Goal: Information Seeking & Learning: Check status

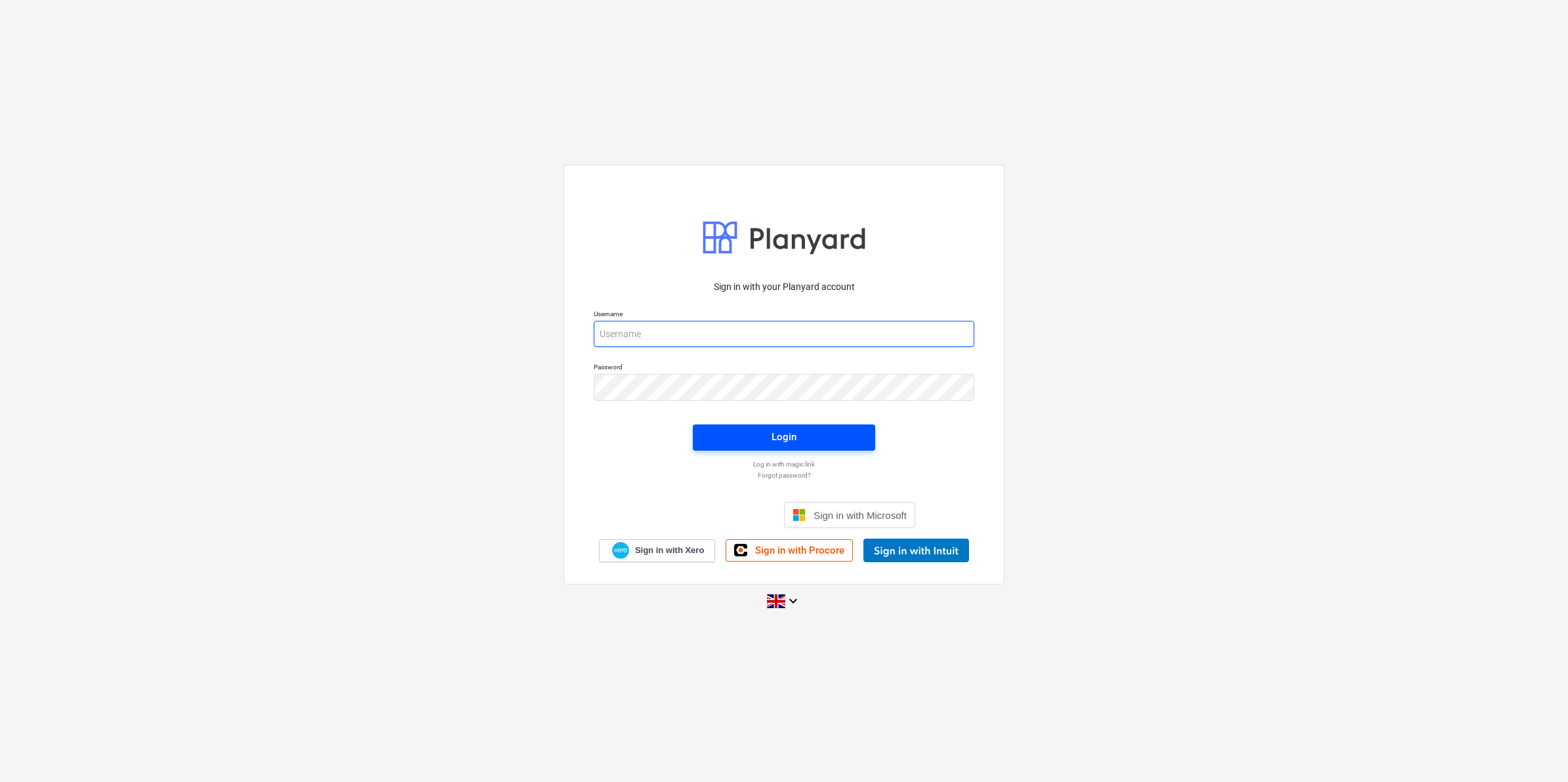
type input "[EMAIL_ADDRESS][DOMAIN_NAME]"
click at [819, 430] on span "Login" at bounding box center [783, 437] width 151 height 17
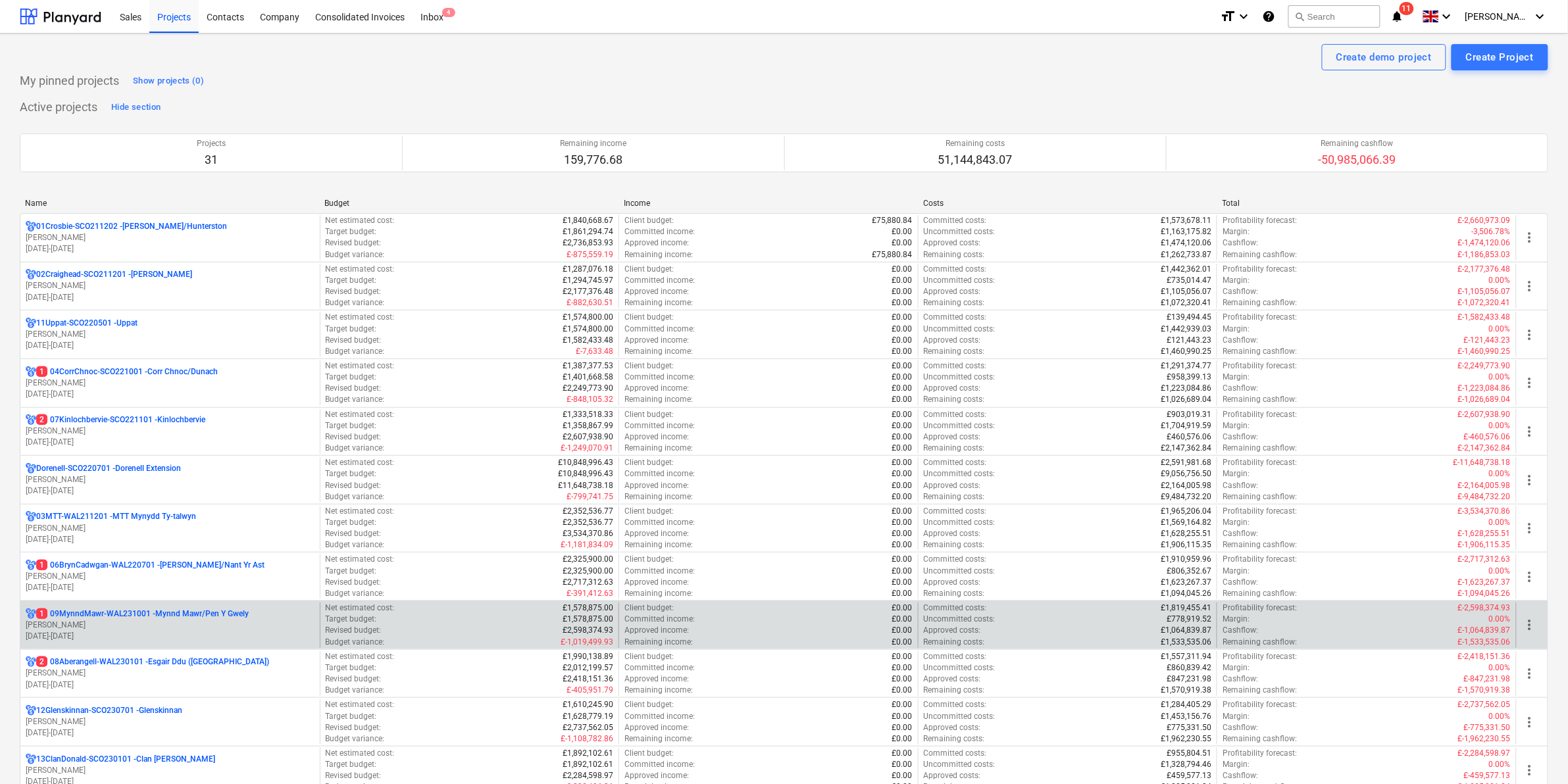
click at [101, 627] on p "[PERSON_NAME]" at bounding box center [170, 625] width 289 height 11
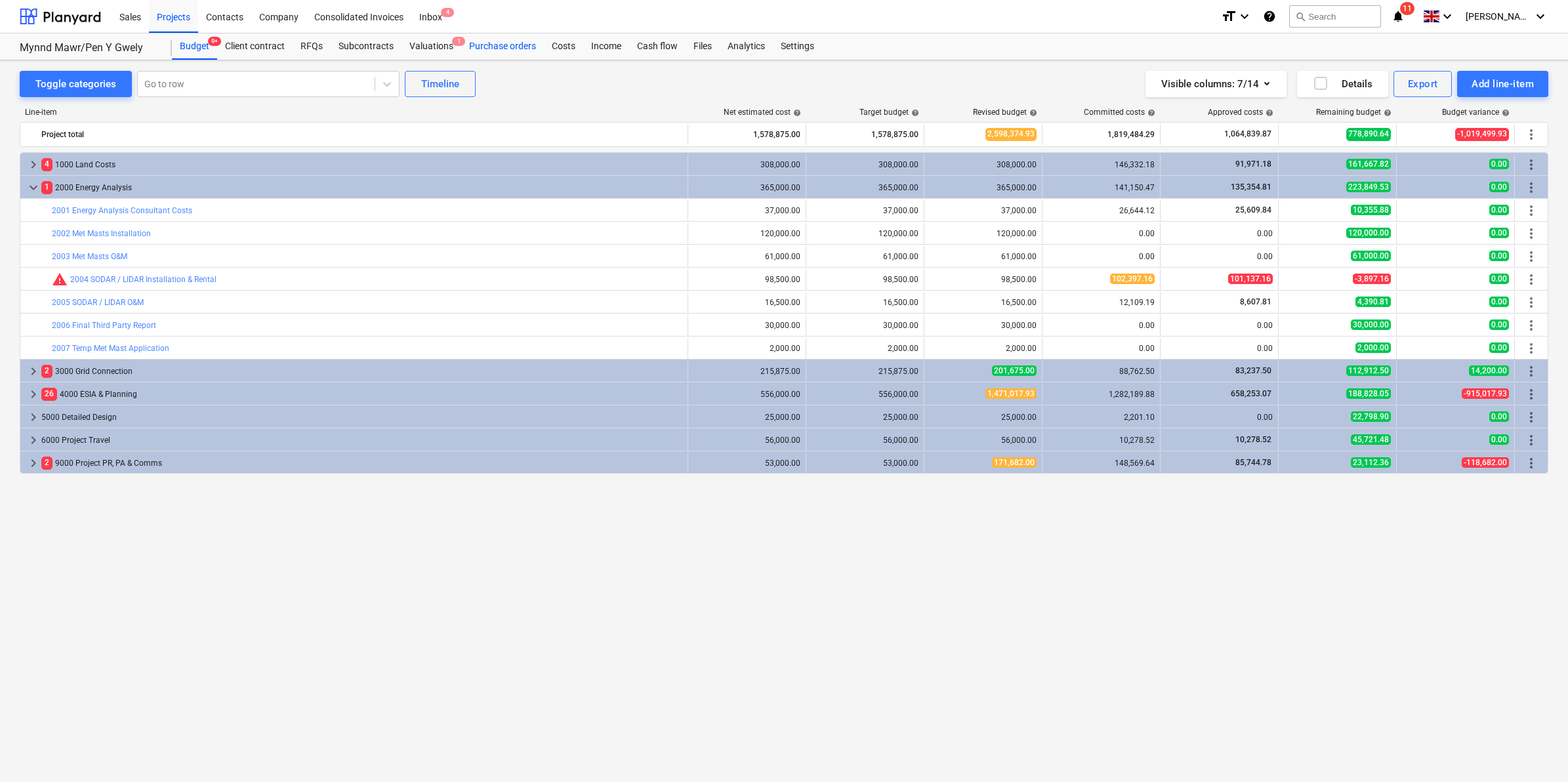
drag, startPoint x: 526, startPoint y: 42, endPoint x: 485, endPoint y: 42, distance: 41.0
click at [526, 42] on div "Purchase orders" at bounding box center [502, 47] width 83 height 26
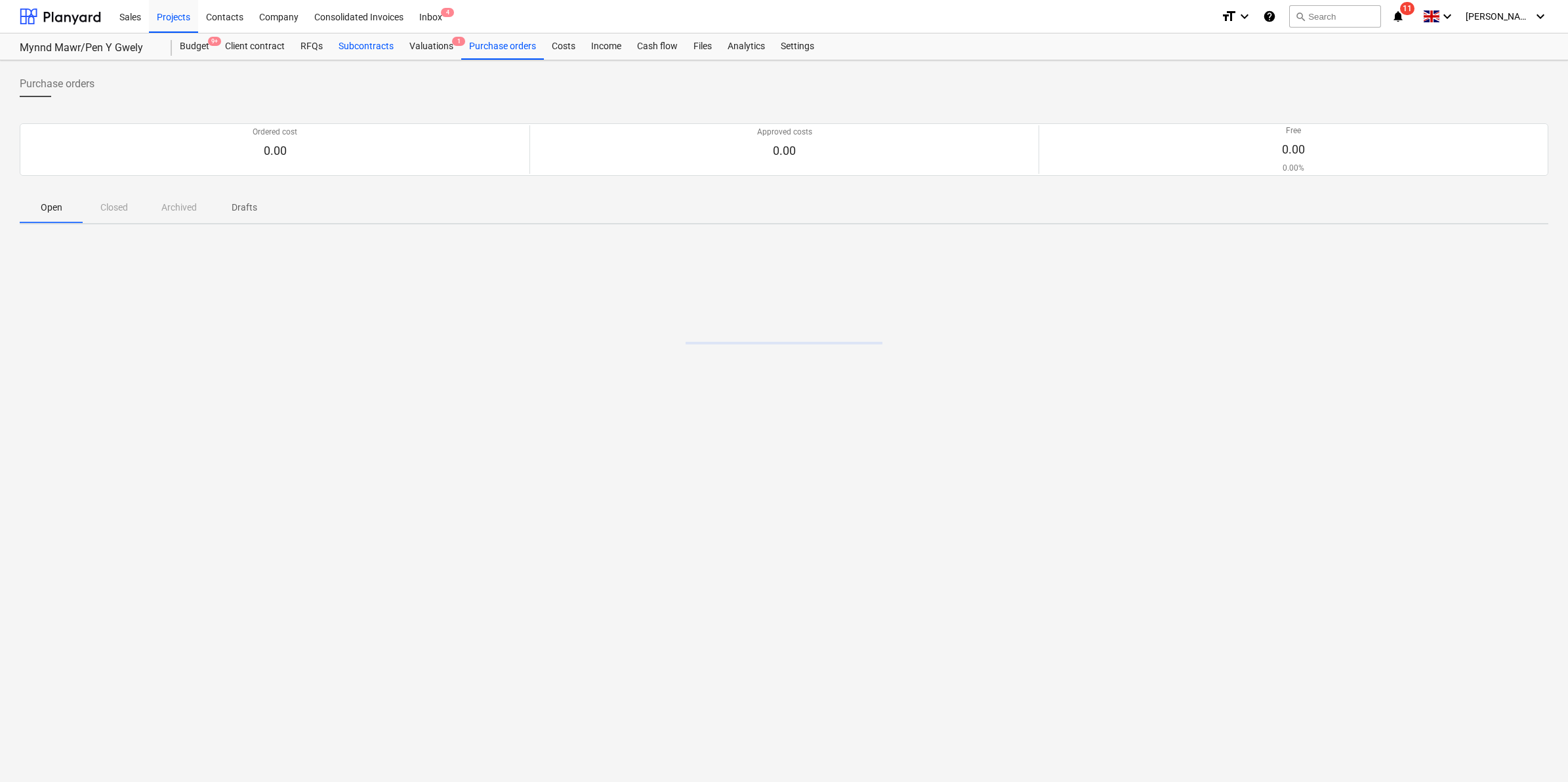
click at [368, 51] on div "Subcontracts" at bounding box center [365, 47] width 70 height 26
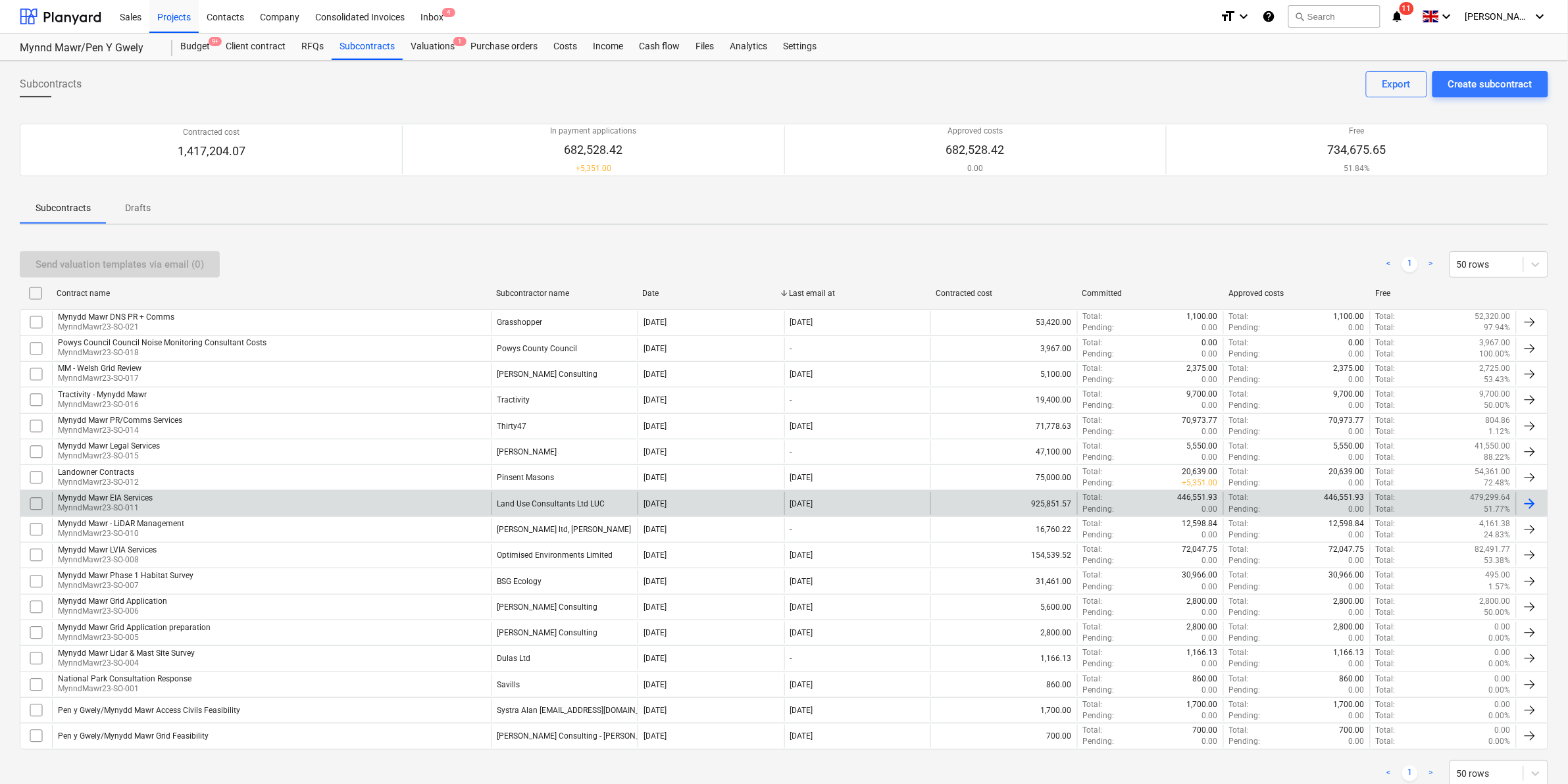
click at [558, 507] on div "Land Use Consultants Ltd LUC" at bounding box center [551, 504] width 108 height 9
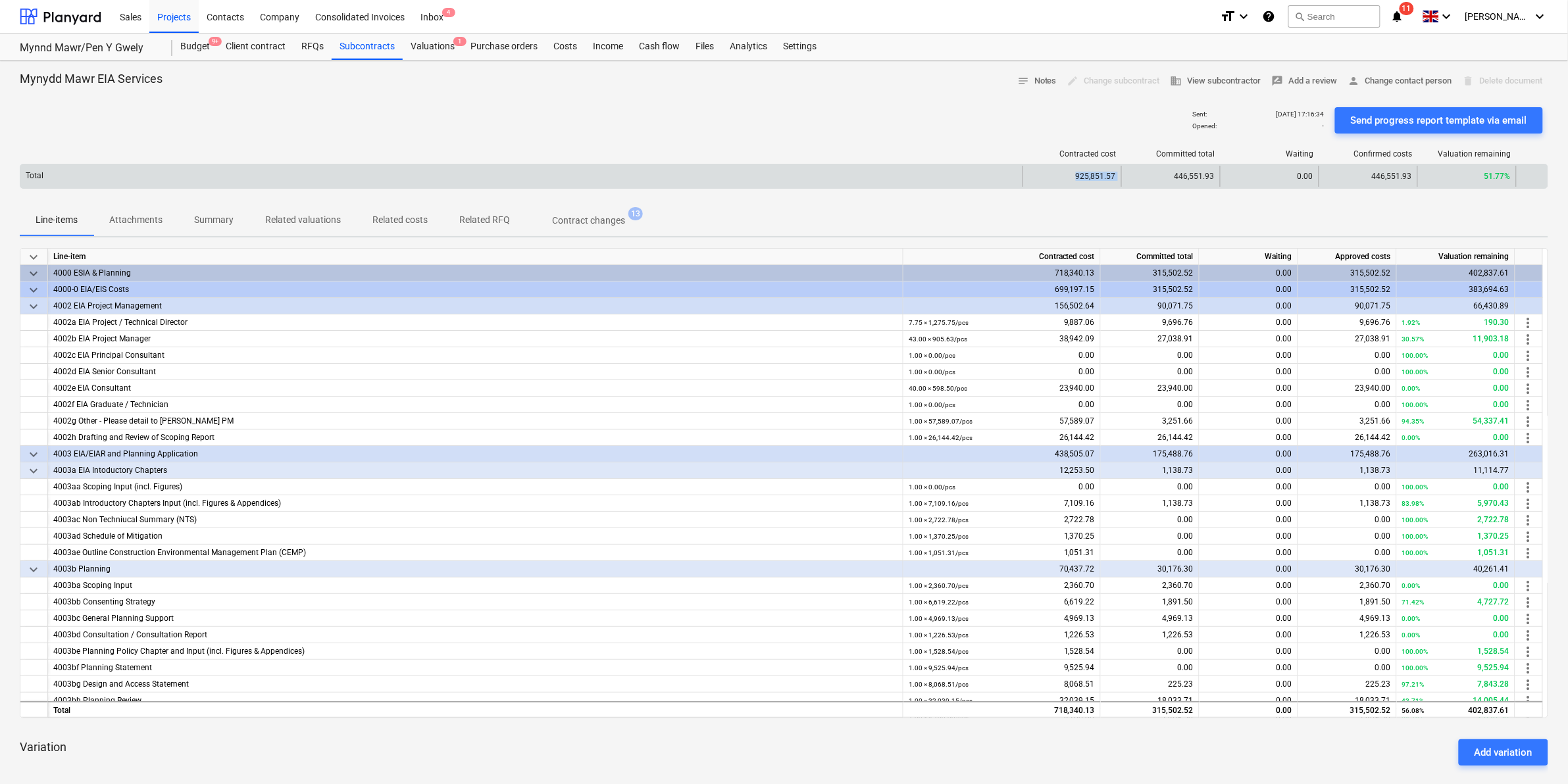
drag, startPoint x: 1067, startPoint y: 174, endPoint x: 1130, endPoint y: 180, distance: 63.3
click at [1130, 180] on div "Total 925,851.57 446,551.93 0.00 446,551.93 51.77%" at bounding box center [784, 176] width 1527 height 21
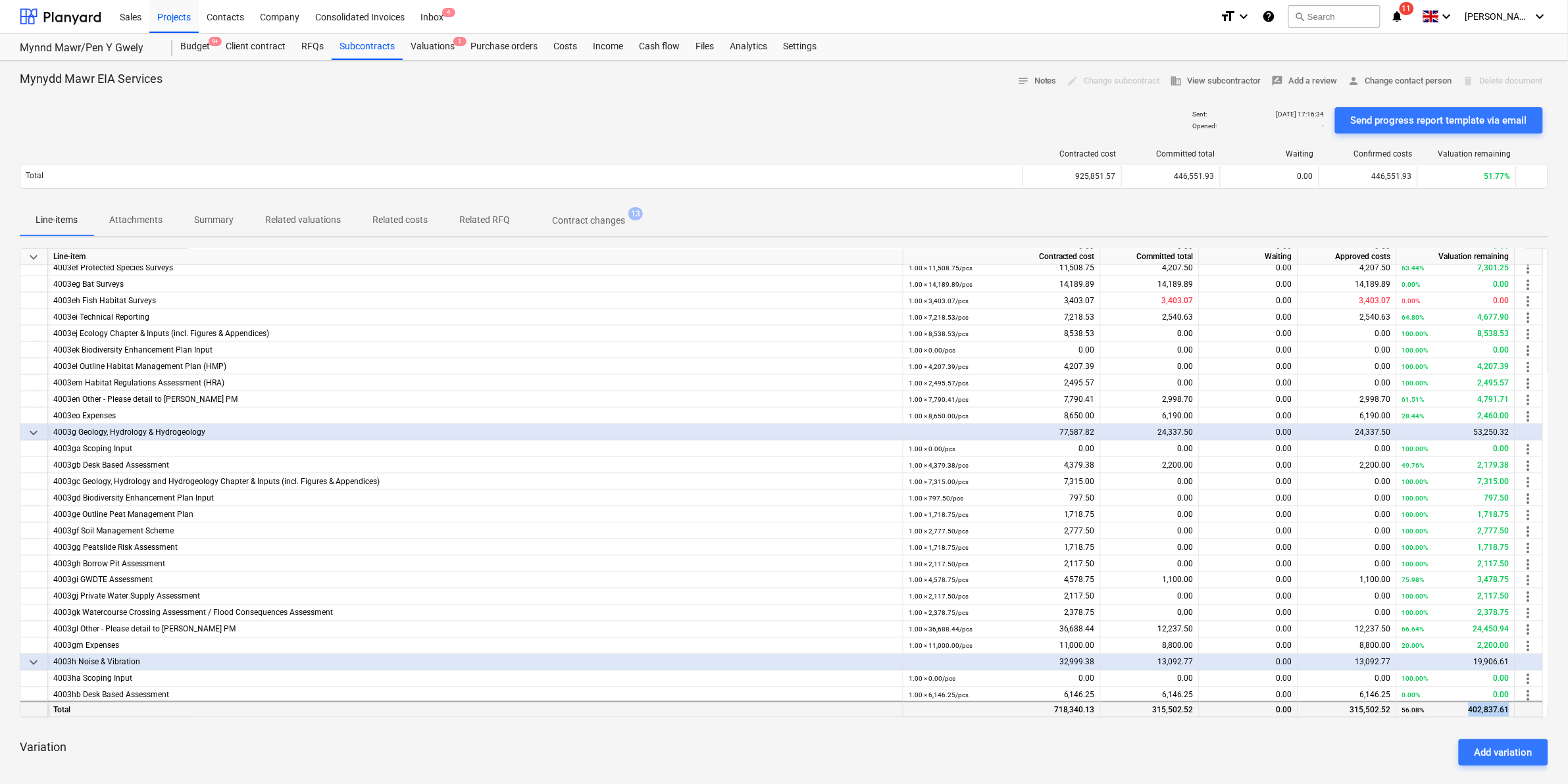
scroll to position [766, 0]
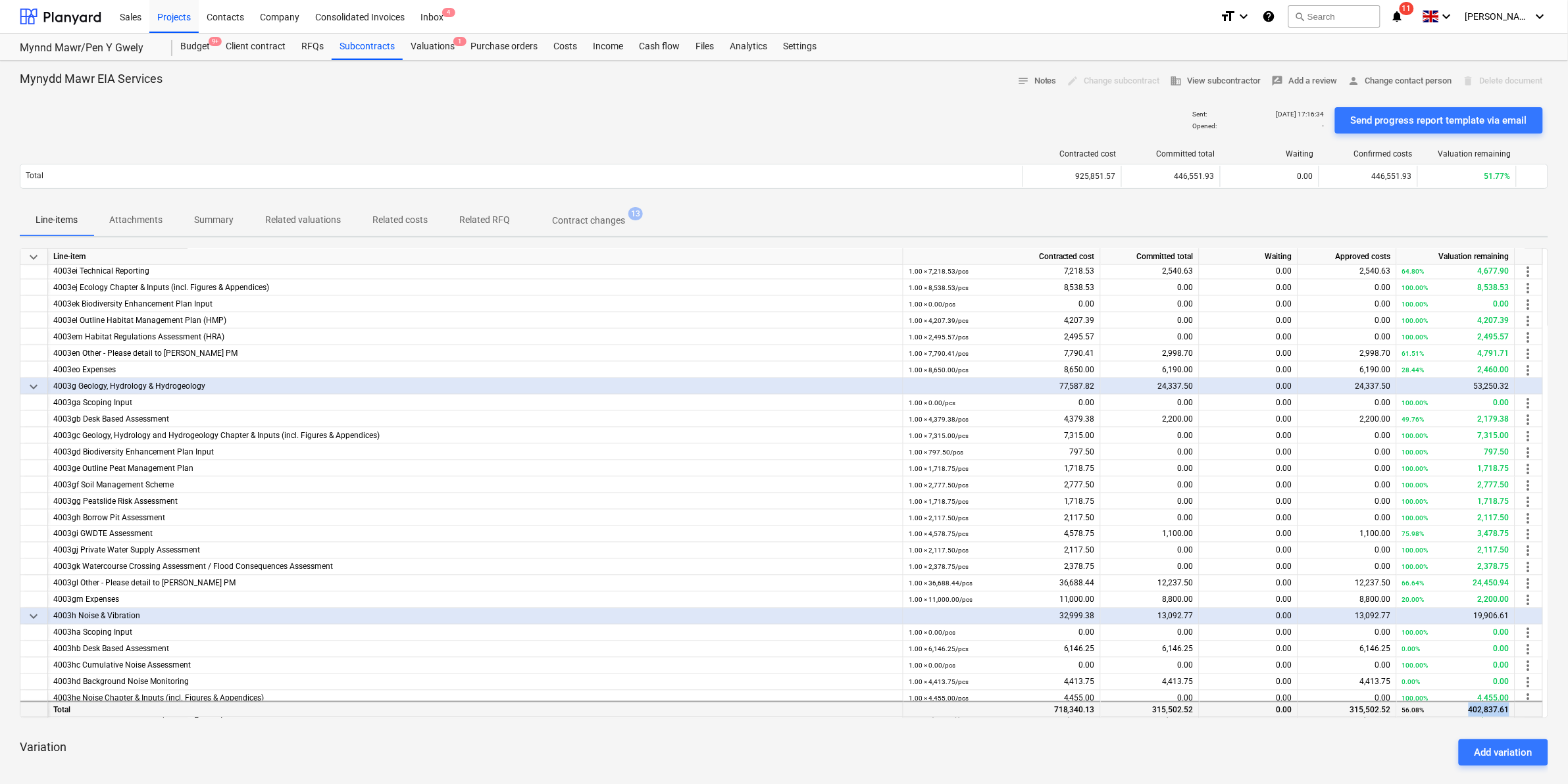
drag, startPoint x: 1468, startPoint y: 711, endPoint x: 1521, endPoint y: 707, distance: 53.2
click at [0, 0] on div "Total 718,340.13 315,502.52 0.00 315,502.52 56.08% 402,837.61" at bounding box center [0, 0] width 0 height 0
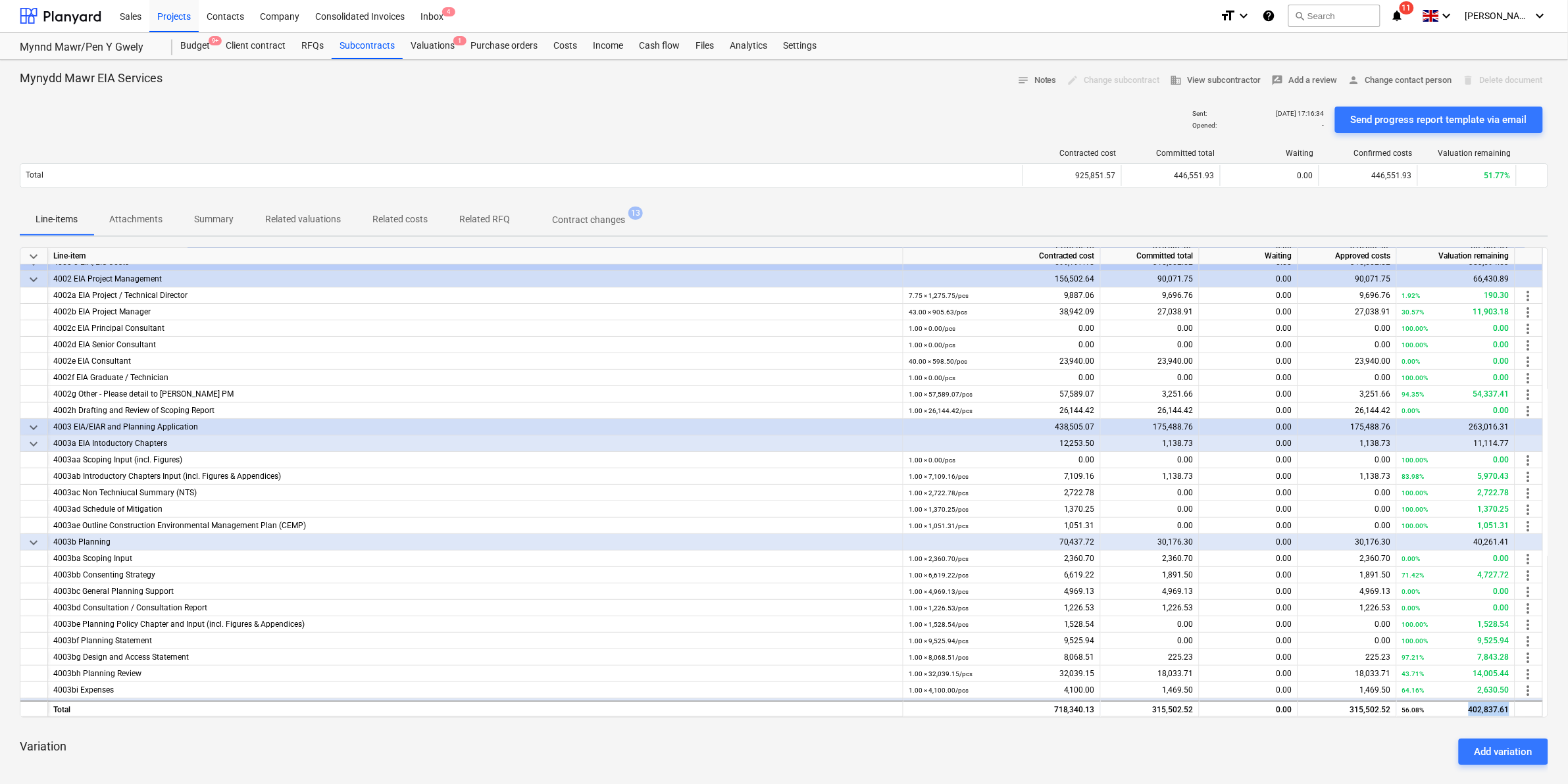
scroll to position [0, 0]
click at [373, 40] on div "Subcontracts" at bounding box center [366, 47] width 71 height 26
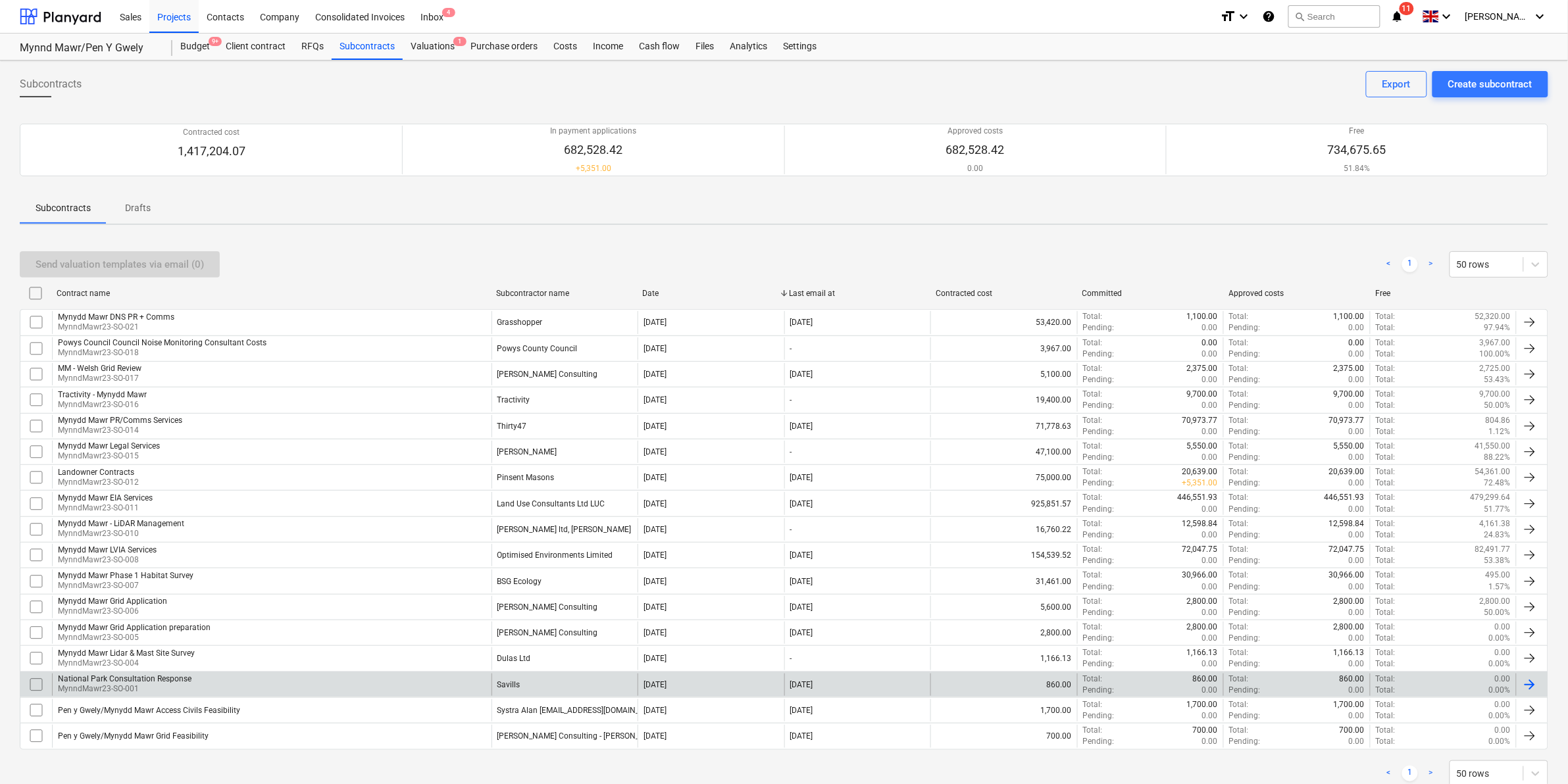
scroll to position [40, 0]
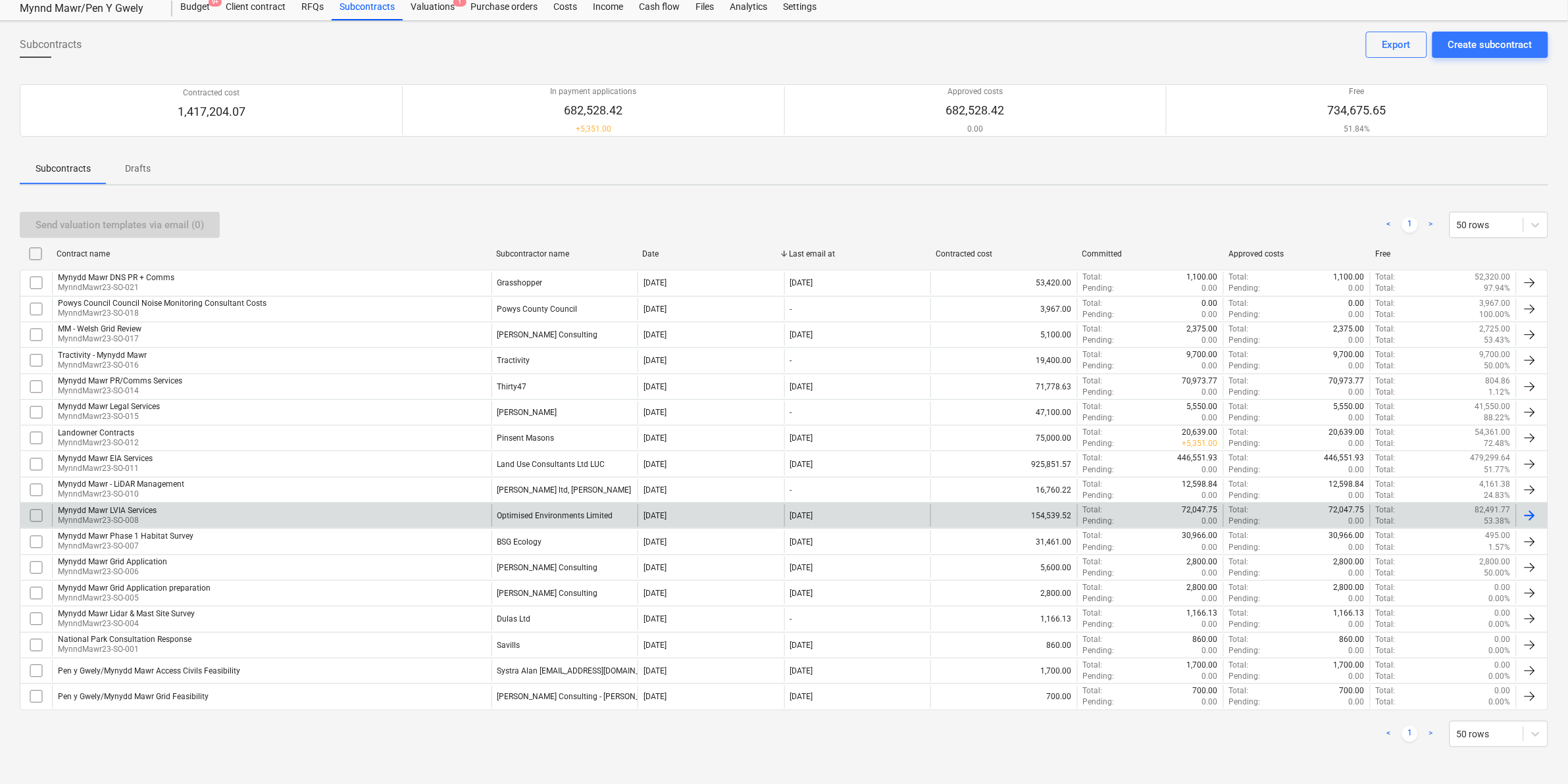
click at [568, 515] on div "Optimised Environments Limited" at bounding box center [555, 516] width 116 height 9
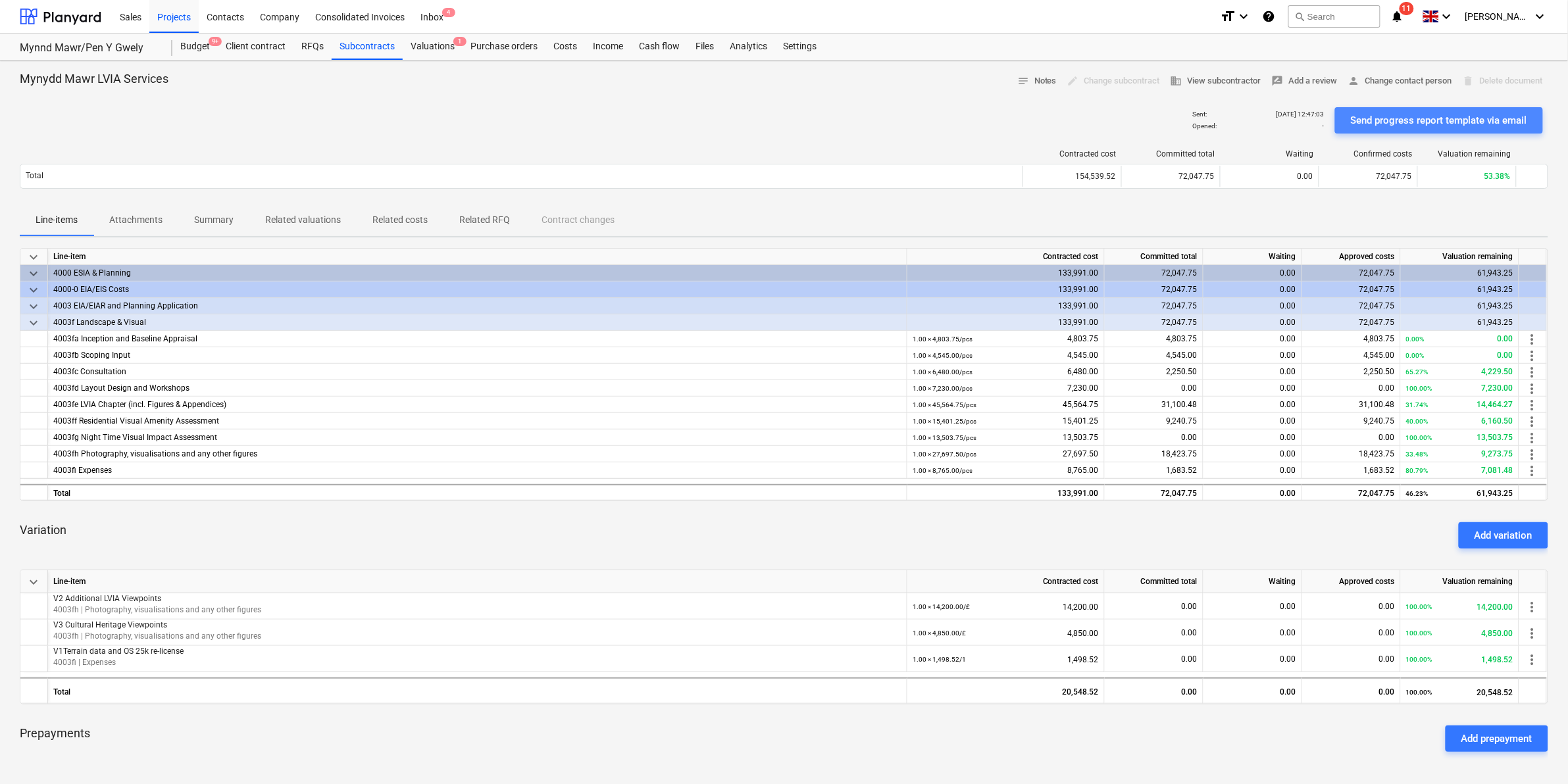
click at [1376, 114] on div "Send progress report template via email" at bounding box center [1438, 120] width 176 height 17
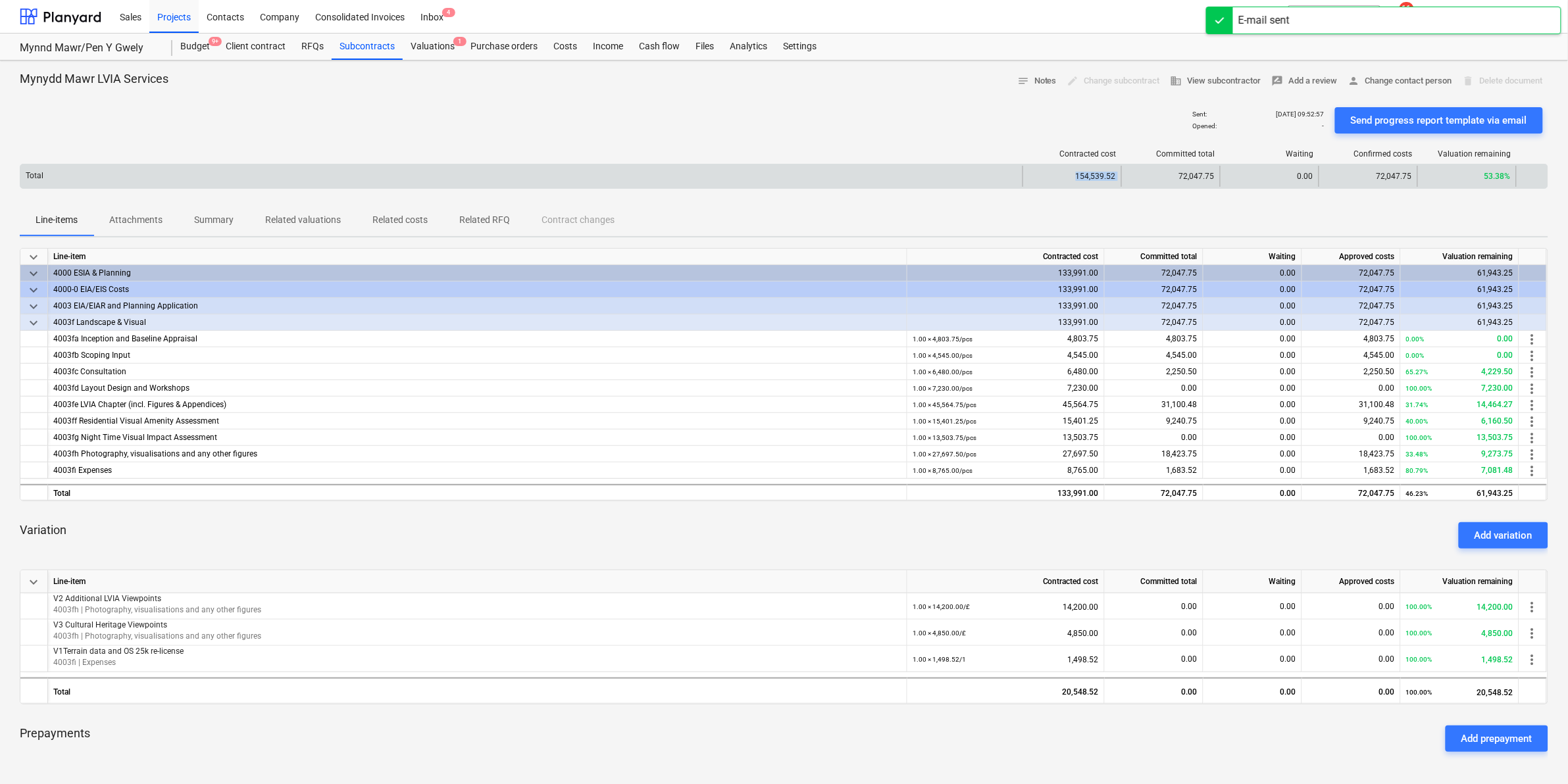
drag, startPoint x: 1068, startPoint y: 178, endPoint x: 1125, endPoint y: 183, distance: 57.2
click at [1125, 183] on div "Total 154,539.52 72,047.75 0.00 72,047.75 53.38%" at bounding box center [784, 176] width 1527 height 21
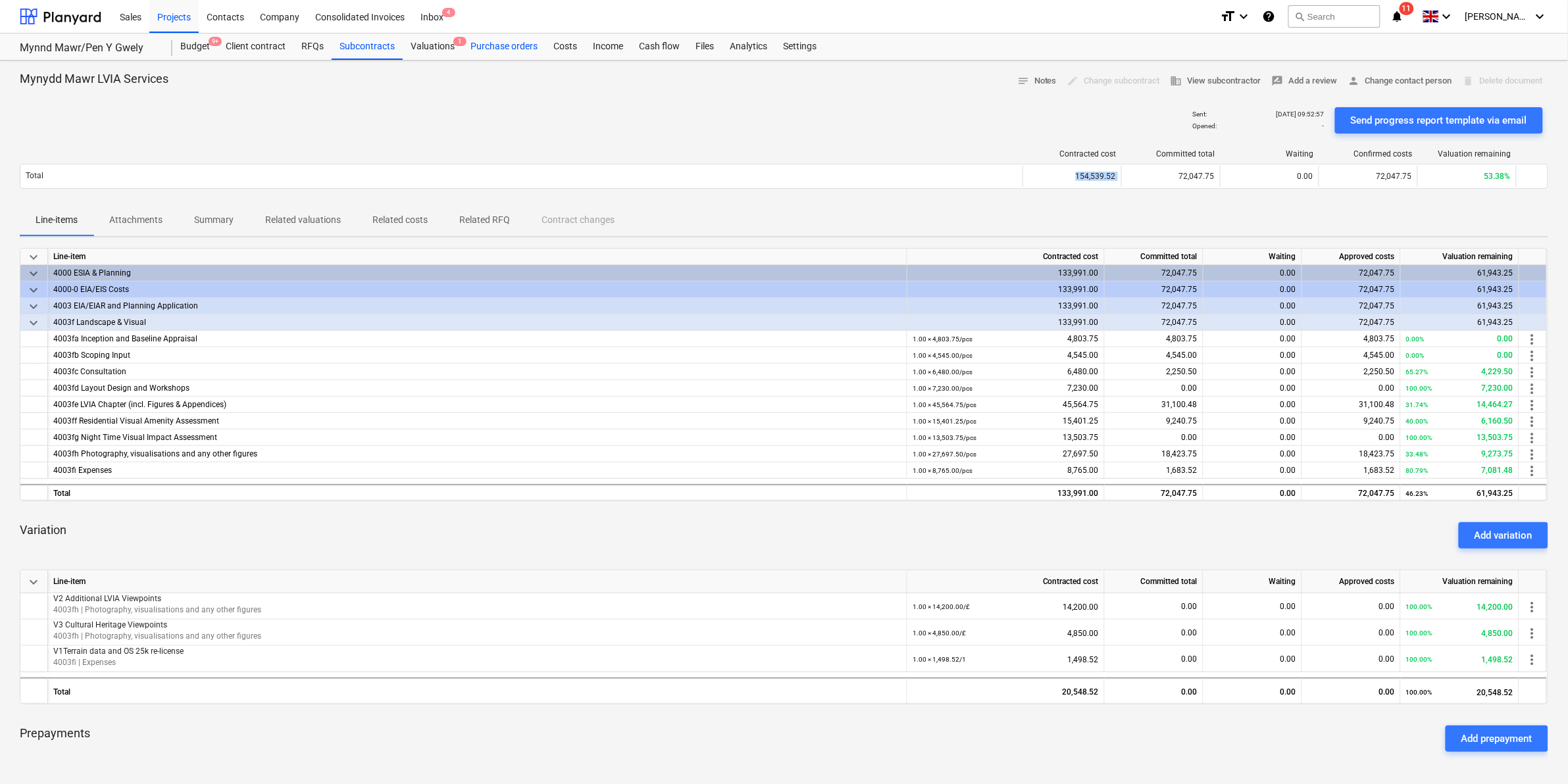
click at [479, 48] on div "Purchase orders" at bounding box center [504, 47] width 83 height 26
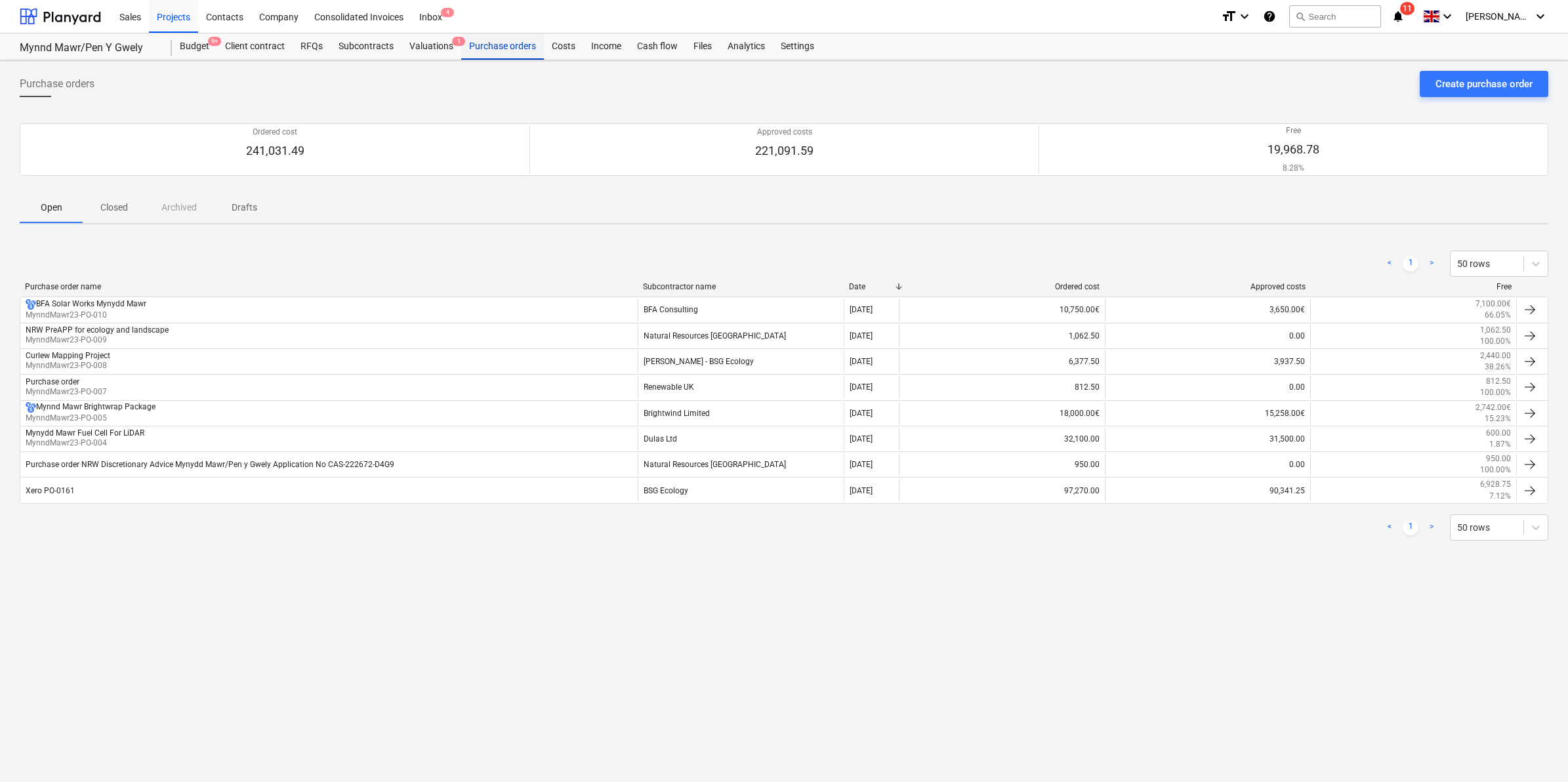
click at [491, 57] on div "Purchase orders" at bounding box center [502, 47] width 83 height 26
click at [377, 46] on div "Subcontracts" at bounding box center [365, 47] width 70 height 26
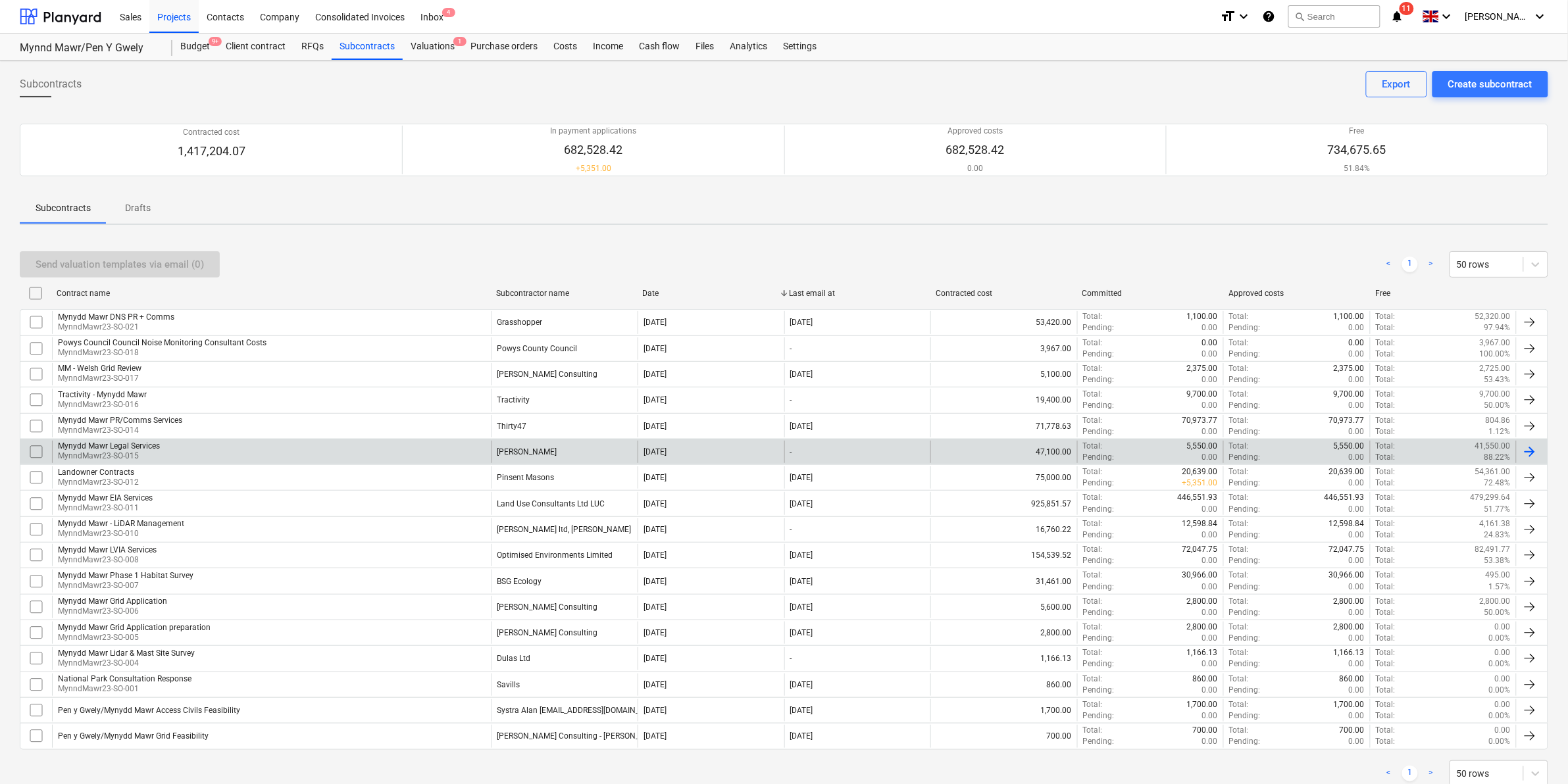
click at [514, 447] on div "[PERSON_NAME]" at bounding box center [565, 452] width 147 height 23
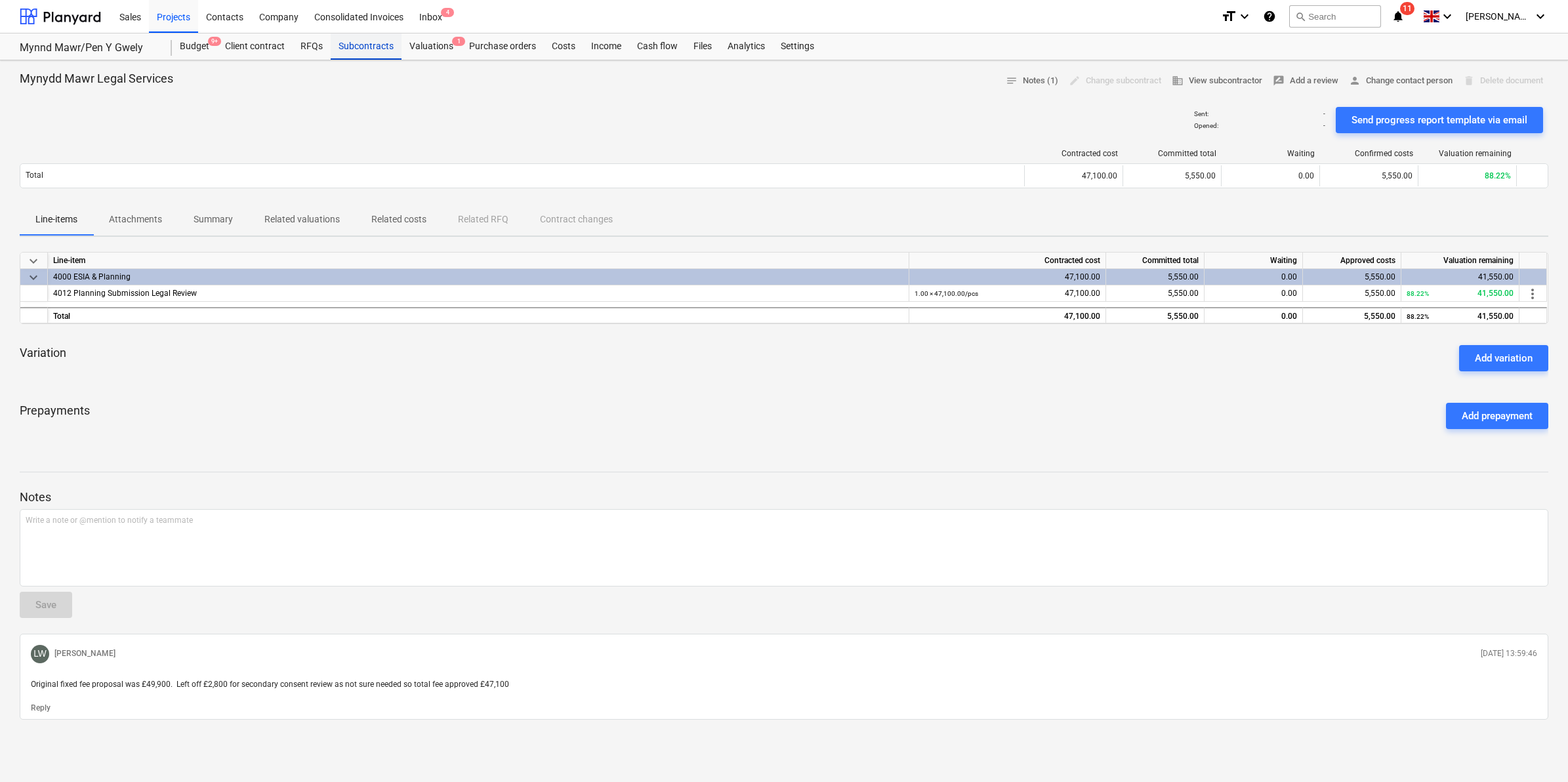
click at [382, 56] on div "Subcontracts" at bounding box center [365, 47] width 70 height 26
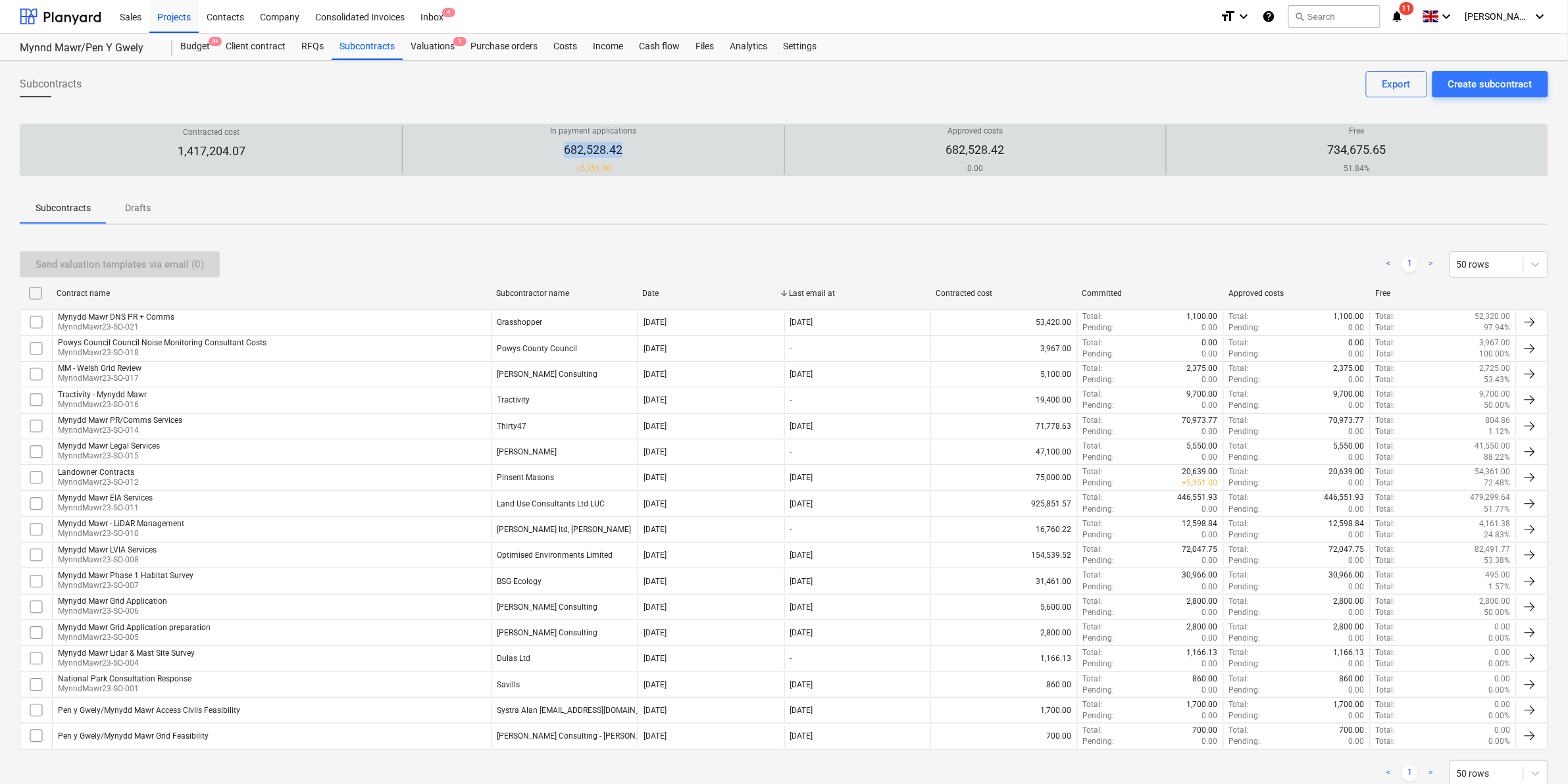
drag, startPoint x: 555, startPoint y: 150, endPoint x: 640, endPoint y: 150, distance: 85.0
click at [640, 150] on div "In payment applications 682,528.42 + 5,351.00" at bounding box center [592, 150] width 370 height 49
drag, startPoint x: 640, startPoint y: 150, endPoint x: 621, endPoint y: 150, distance: 19.0
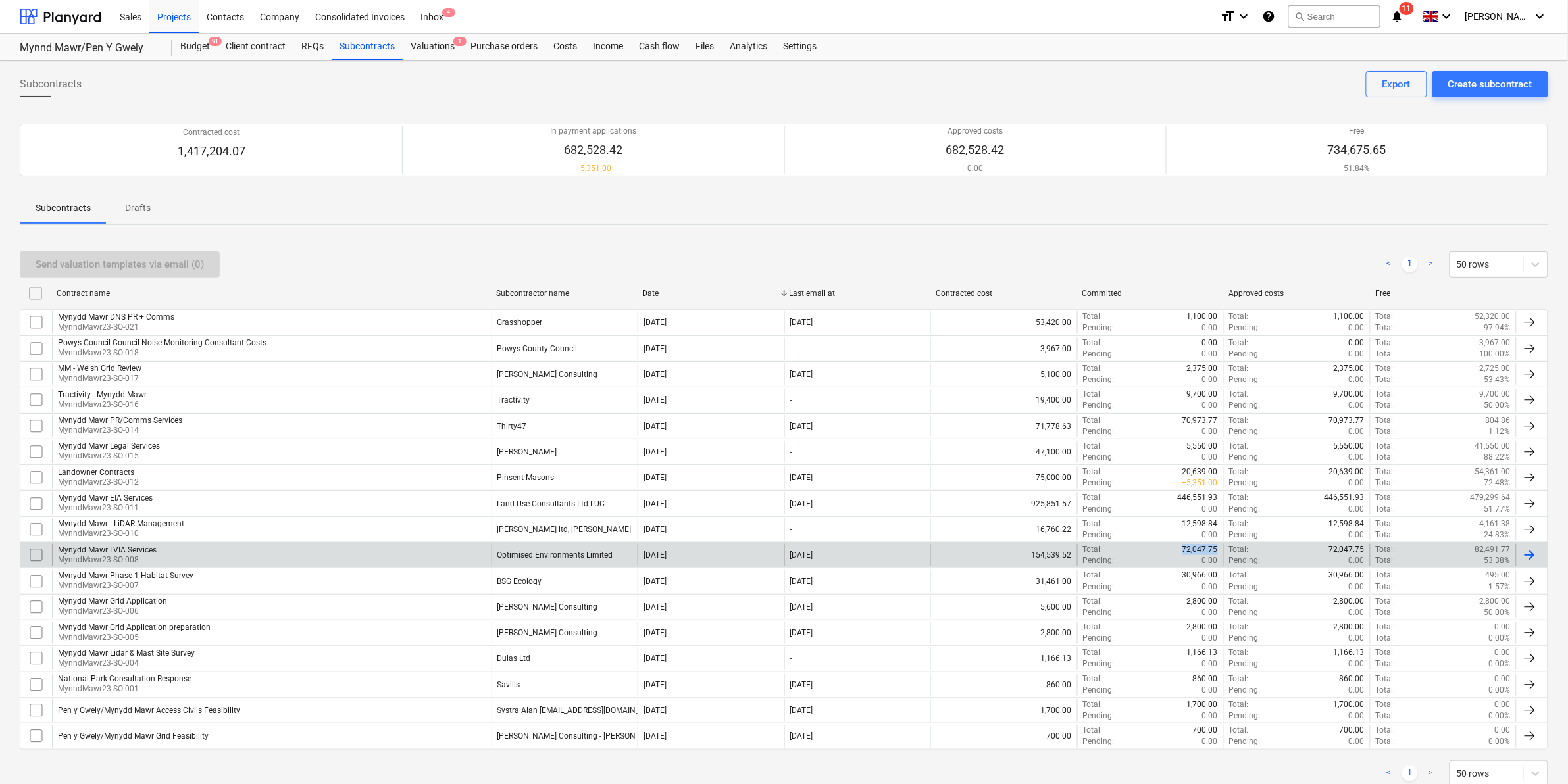
drag, startPoint x: 1184, startPoint y: 550, endPoint x: 1219, endPoint y: 551, distance: 35.0
click at [1219, 551] on div "Total : 72,047.75 Pending : 0.00" at bounding box center [1151, 555] width 147 height 23
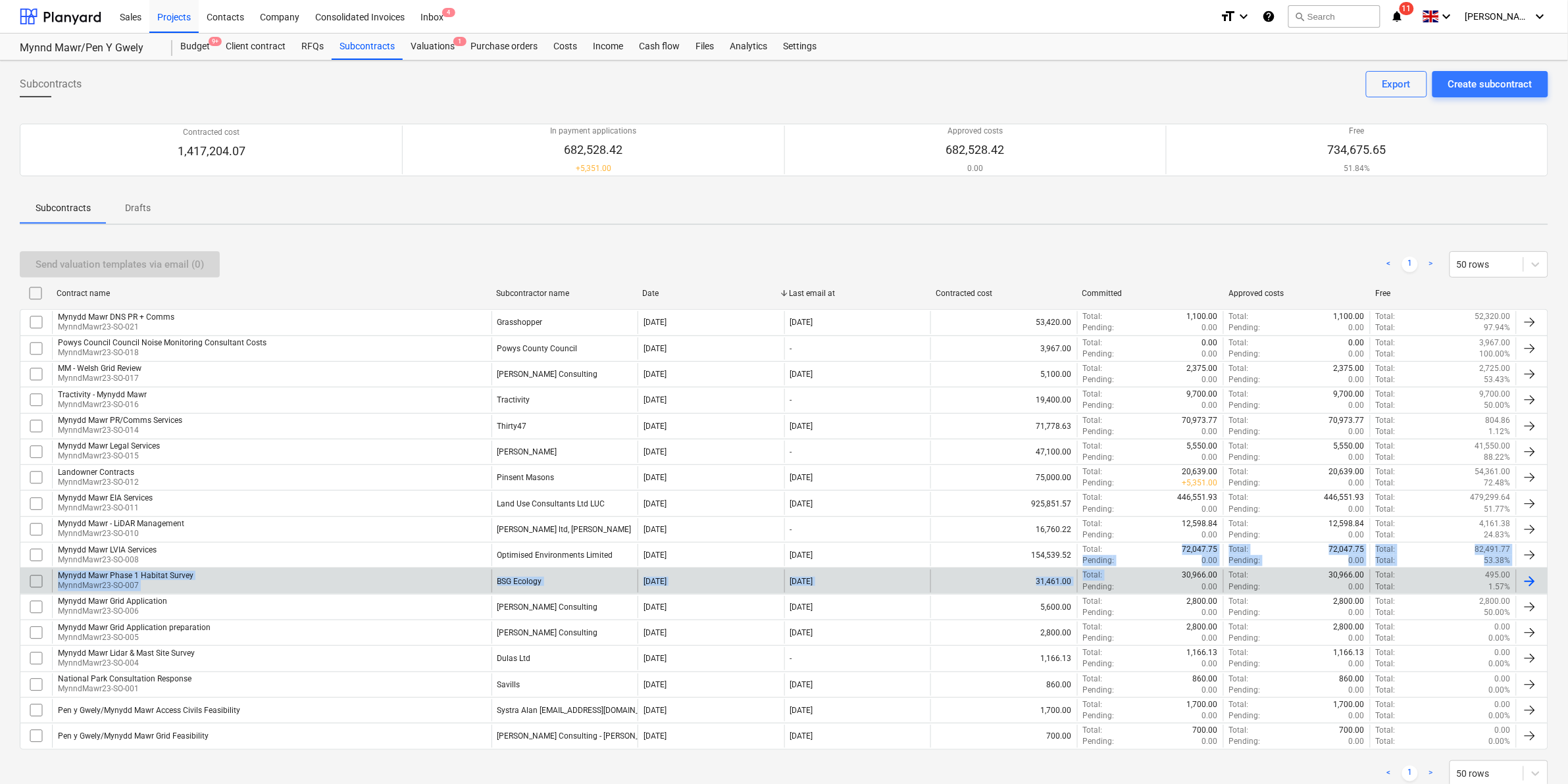
drag, startPoint x: 1183, startPoint y: 551, endPoint x: 1166, endPoint y: 574, distance: 28.6
click at [1166, 574] on div "Mynydd Mawr DNS PR + Comms MynndMawr23-SO-021 Grasshopper [DATE] [DATE] 53,420.…" at bounding box center [784, 528] width 1528 height 440
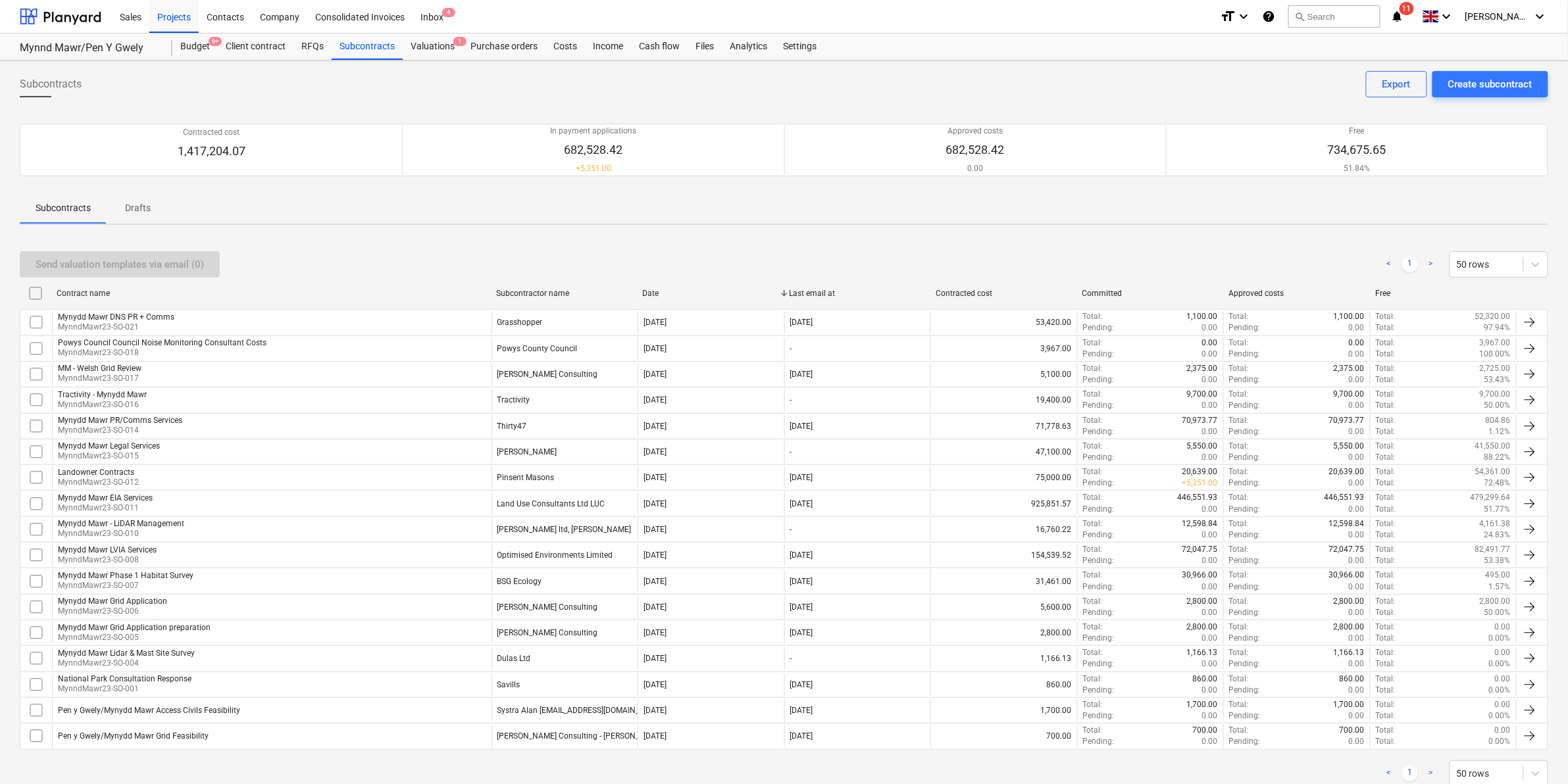
drag, startPoint x: 1199, startPoint y: 240, endPoint x: 1217, endPoint y: 260, distance: 26.9
click at [1199, 239] on div "Send valuation templates via email (0) < 1 > 50 rows Contract name Subcontracto…" at bounding box center [784, 518] width 1528 height 566
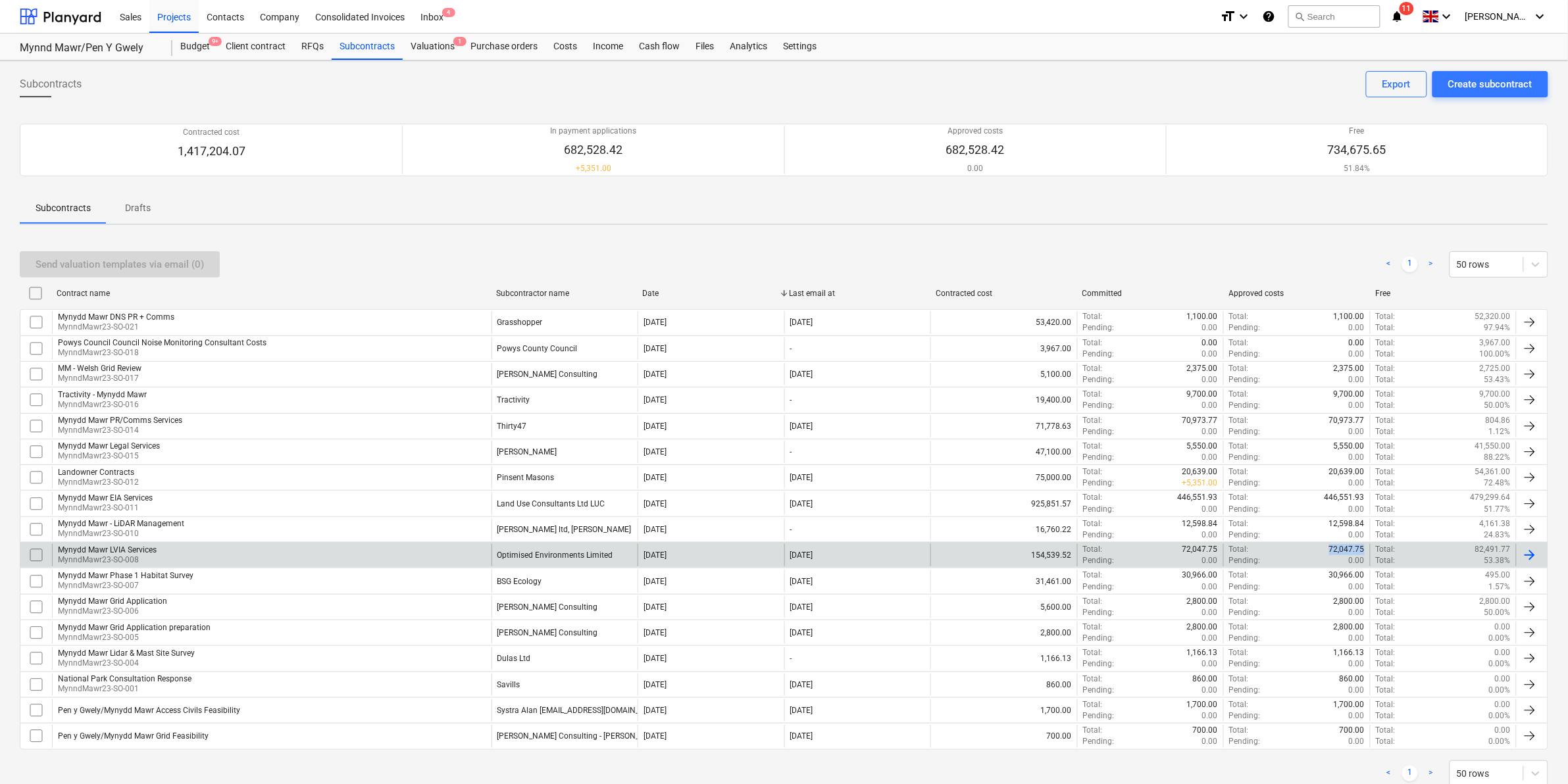
copy p "72,047.75"
drag, startPoint x: 1326, startPoint y: 550, endPoint x: 1363, endPoint y: 551, distance: 37.0
click at [1363, 551] on div "Total : 72,047.75" at bounding box center [1297, 550] width 136 height 11
